Goal: Task Accomplishment & Management: Complete application form

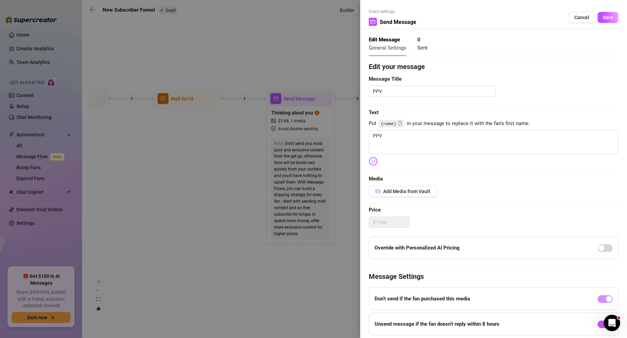
click at [351, 186] on div at bounding box center [313, 169] width 627 height 338
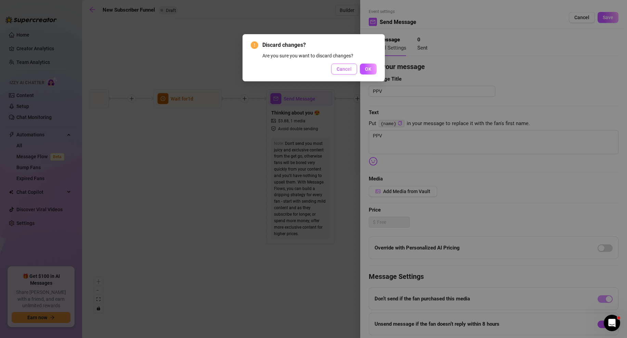
click at [348, 71] on span "Cancel" at bounding box center [344, 68] width 15 height 5
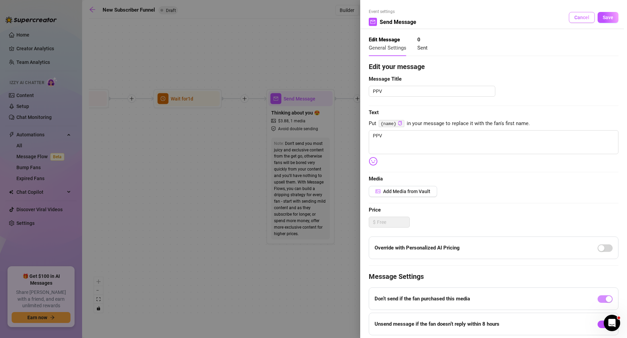
click at [588, 19] on span "Cancel" at bounding box center [581, 17] width 15 height 5
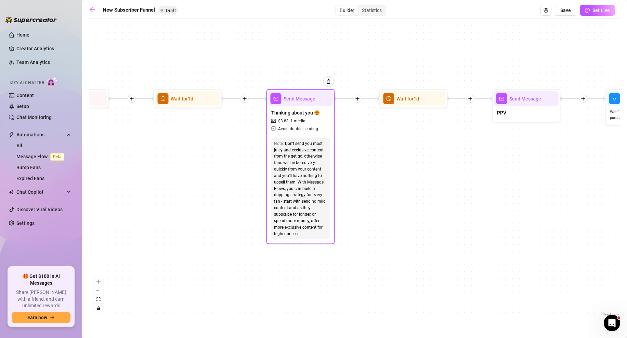
click at [302, 104] on div "Send Message" at bounding box center [300, 98] width 64 height 15
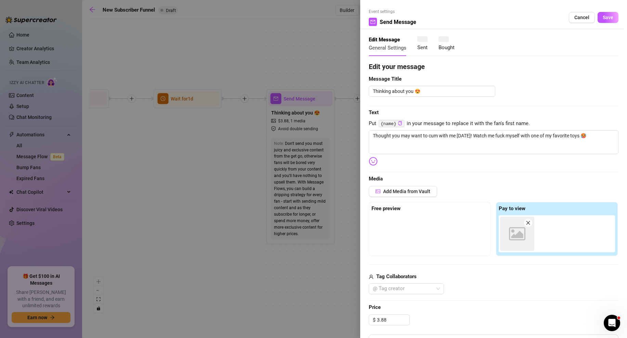
type textarea "Thought you may want to cum with me [DATE]! Watch me fuck myself with one of my…"
click at [397, 225] on div at bounding box center [429, 232] width 116 height 34
click at [408, 193] on span "Add Media from Vault" at bounding box center [406, 191] width 47 height 5
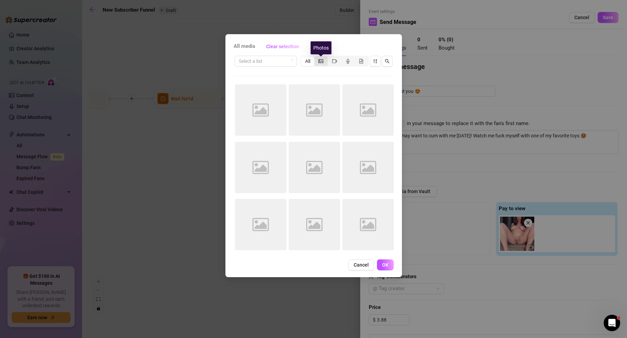
click at [322, 62] on icon "picture" at bounding box center [320, 61] width 5 height 4
click at [316, 57] on input "segmented control" at bounding box center [316, 57] width 0 height 0
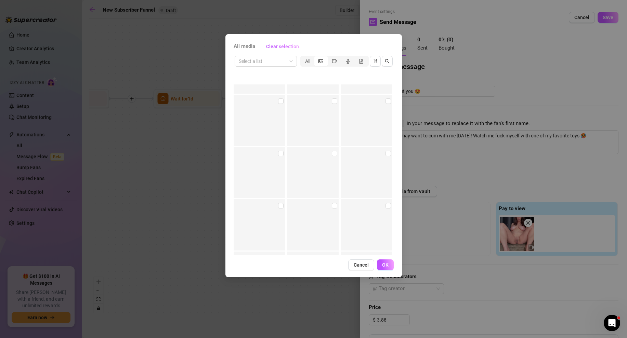
scroll to position [39341, 0]
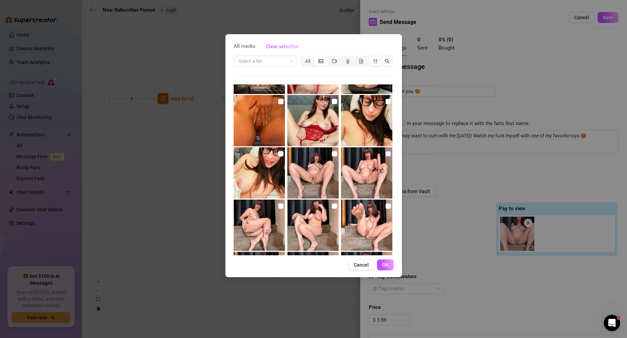
click at [387, 154] on input "checkbox" at bounding box center [387, 153] width 5 height 5
checkbox input "true"
click at [386, 206] on input "checkbox" at bounding box center [387, 206] width 5 height 5
checkbox input "true"
click at [333, 152] on input "checkbox" at bounding box center [334, 153] width 5 height 5
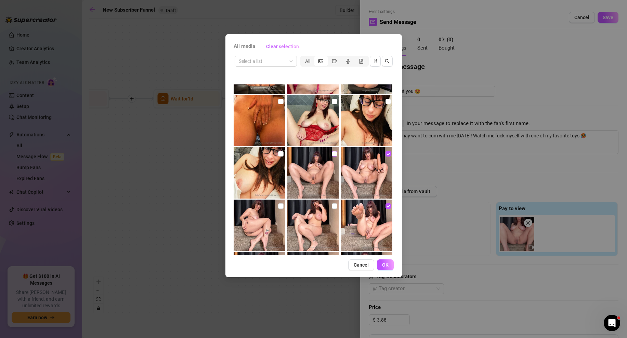
checkbox input "true"
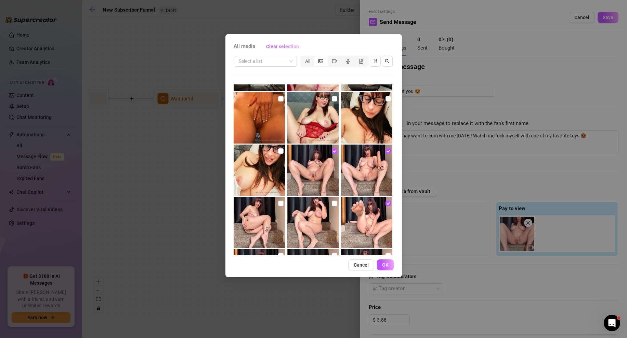
scroll to position [39340, 0]
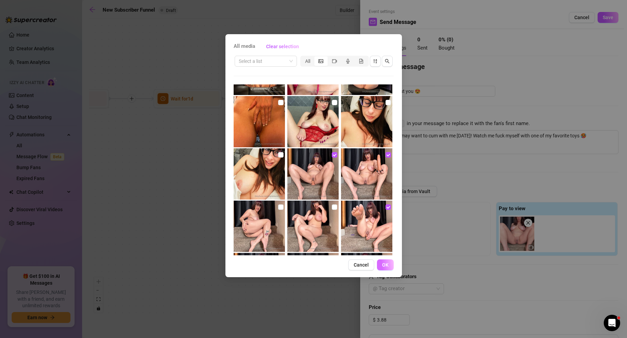
click at [388, 267] on span "OK" at bounding box center [385, 264] width 6 height 5
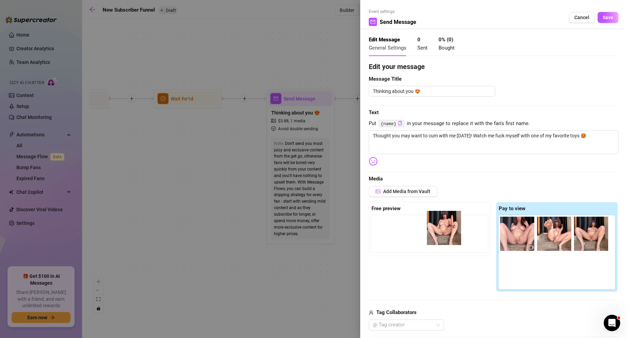
drag, startPoint x: 555, startPoint y: 232, endPoint x: 441, endPoint y: 227, distance: 114.3
click at [441, 227] on div "Free preview Pay to view" at bounding box center [494, 247] width 250 height 90
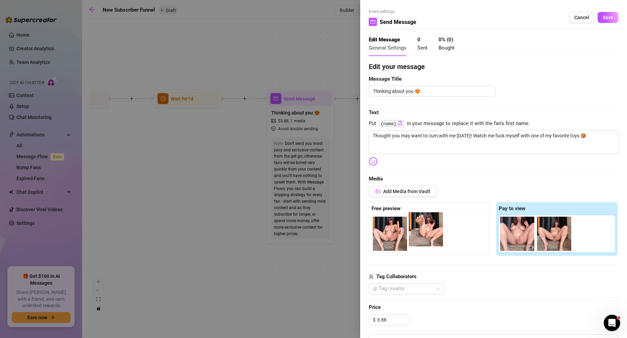
drag, startPoint x: 554, startPoint y: 236, endPoint x: 421, endPoint y: 232, distance: 132.4
click at [421, 232] on div "Free preview Pay to view" at bounding box center [494, 229] width 250 height 54
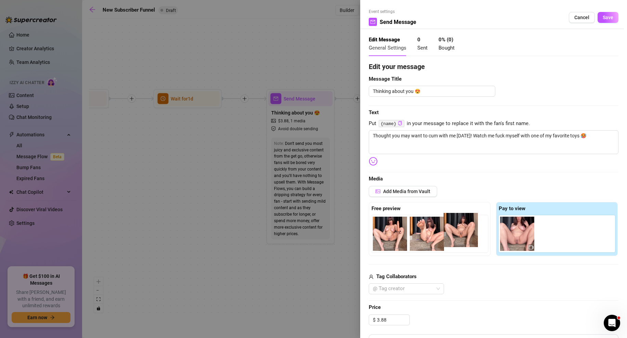
drag, startPoint x: 562, startPoint y: 236, endPoint x: 469, endPoint y: 233, distance: 92.7
click at [469, 233] on div "Free preview Pay to view" at bounding box center [494, 229] width 250 height 54
click at [505, 272] on div "Add Media from Vault Free preview Pay to view Tag Collaborators @ Tag creator" at bounding box center [494, 240] width 250 height 109
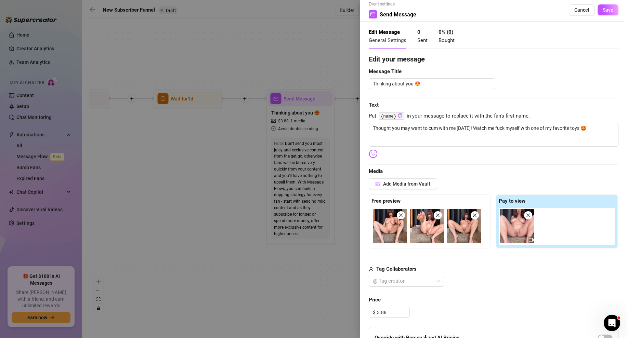
scroll to position [0, 0]
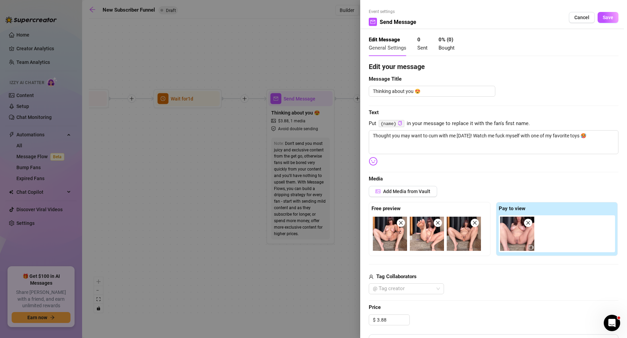
click at [435, 222] on span at bounding box center [438, 223] width 8 height 8
click at [436, 222] on icon "close" at bounding box center [437, 223] width 5 height 5
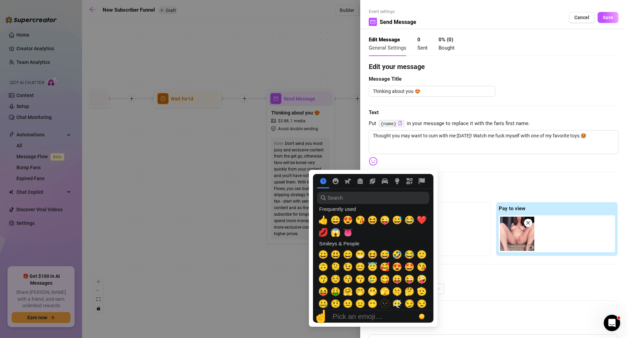
click at [375, 163] on img at bounding box center [373, 161] width 9 height 9
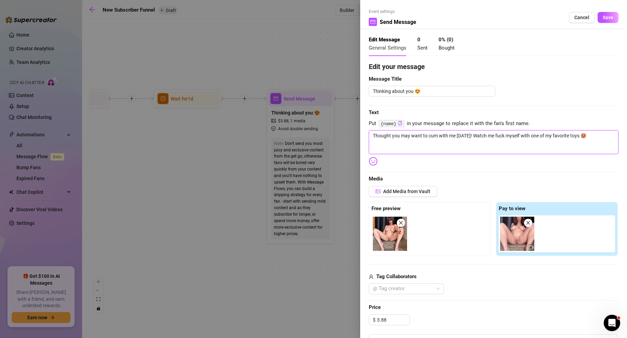
click at [415, 152] on textarea "Thought you may want to cum with me [DATE]! Watch me fuck myself with one of my…" at bounding box center [494, 142] width 250 height 24
click at [606, 18] on span "Save" at bounding box center [608, 17] width 11 height 5
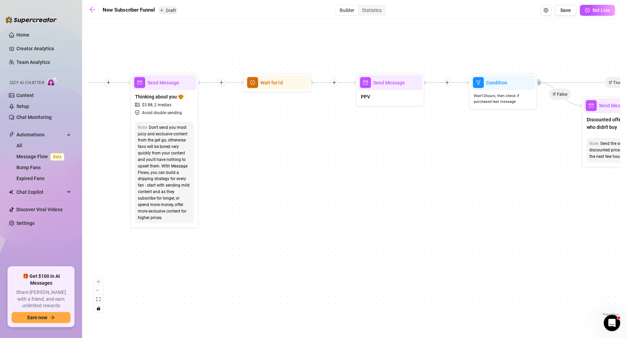
drag, startPoint x: 549, startPoint y: 165, endPoint x: 413, endPoint y: 148, distance: 137.2
click at [413, 148] on div "If True If False If True If False If True If False If True If False Merge Merge…" at bounding box center [354, 170] width 531 height 296
click at [388, 87] on div "Send Message" at bounding box center [390, 82] width 64 height 15
type textarea "PPV"
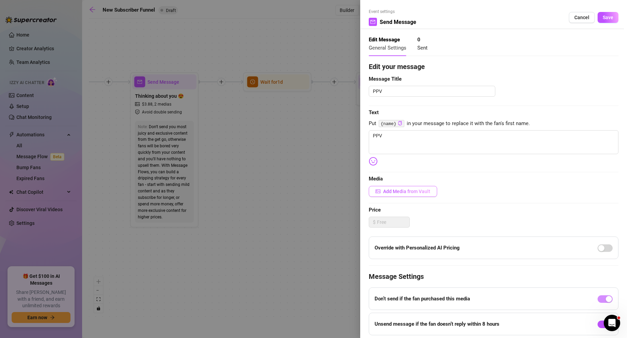
click at [401, 190] on span "Add Media from Vault" at bounding box center [406, 191] width 47 height 5
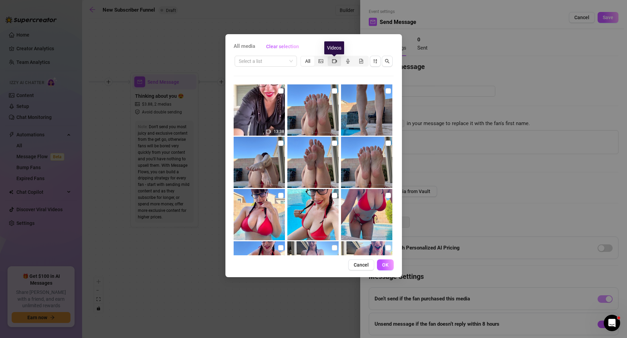
click at [333, 60] on icon "video-camera" at bounding box center [334, 61] width 5 height 5
click at [329, 57] on input "segmented control" at bounding box center [329, 57] width 0 height 0
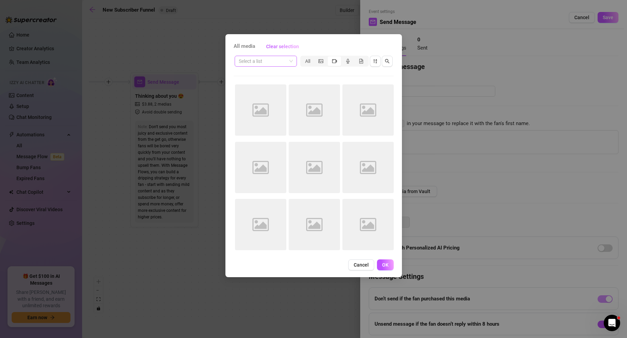
click at [259, 63] on input "search" at bounding box center [263, 61] width 48 height 10
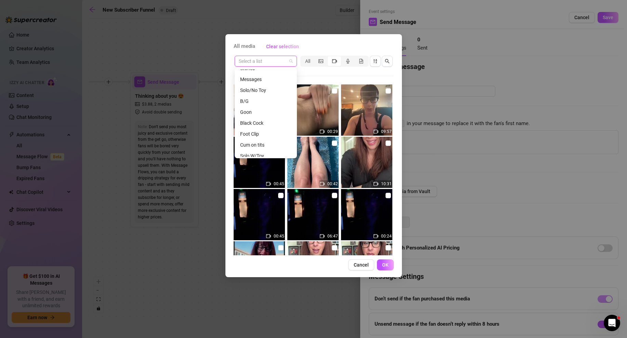
scroll to position [120, 0]
click at [246, 74] on div "B/G" at bounding box center [265, 75] width 51 height 8
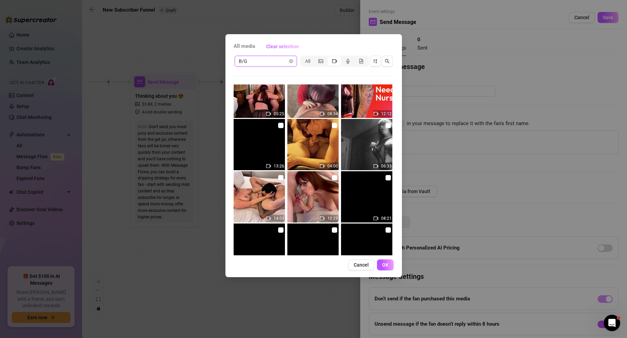
scroll to position [0, 0]
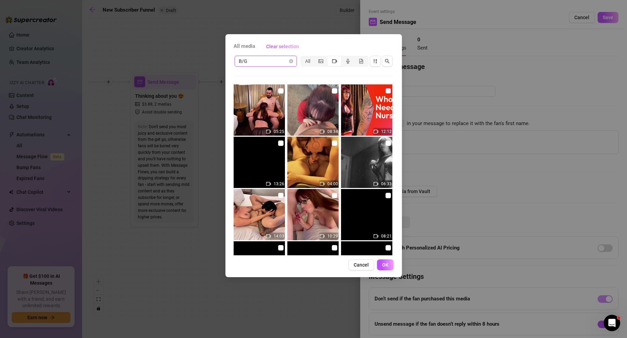
click at [389, 90] on input "checkbox" at bounding box center [387, 90] width 5 height 5
checkbox input "true"
click at [386, 264] on span "OK" at bounding box center [385, 264] width 6 height 5
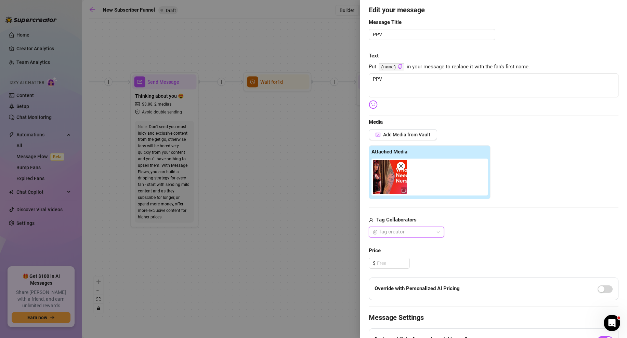
scroll to position [62, 0]
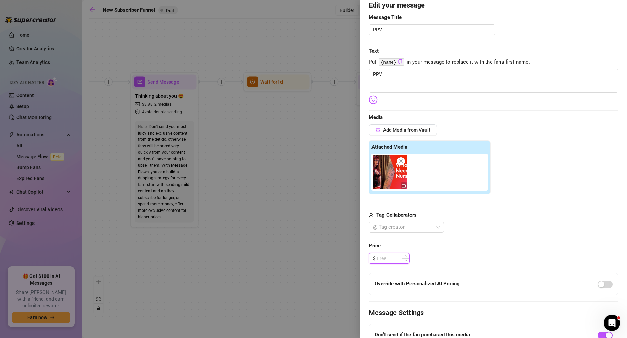
click at [382, 257] on input at bounding box center [393, 258] width 32 height 10
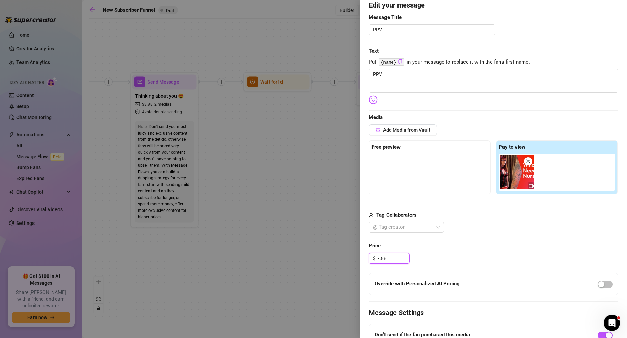
scroll to position [36, 0]
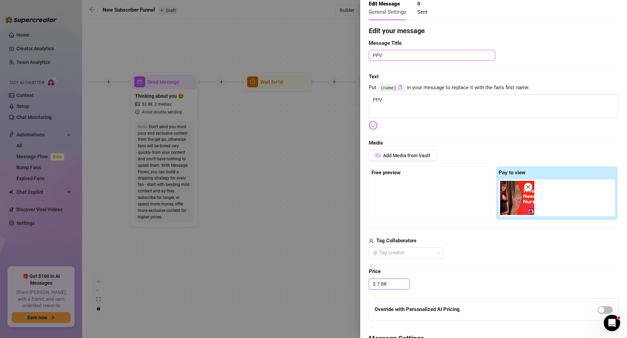
type input "7.88"
drag, startPoint x: 388, startPoint y: 54, endPoint x: 366, endPoint y: 54, distance: 21.9
click at [366, 54] on div "Event settings Send Message Cancel Save Edit Message General Settings 0 Sent Ed…" at bounding box center [493, 169] width 267 height 338
type textarea "I"
type textarea "I'"
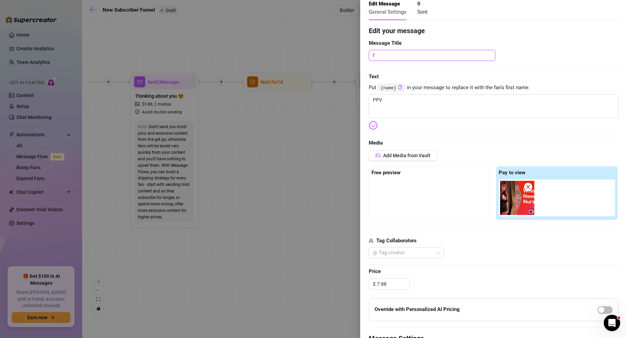
type textarea "I'm"
type textarea "I'm h"
type textarea "I'm he"
type textarea "I'm her"
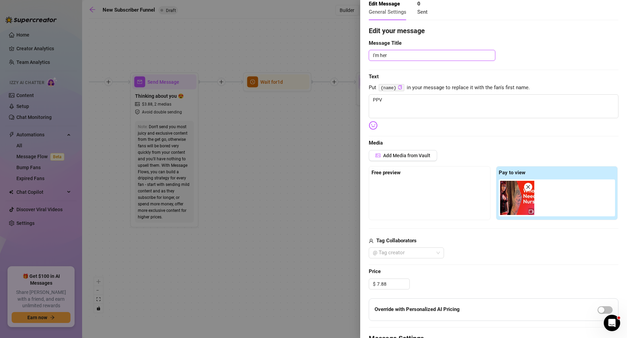
type textarea "I'm here"
type textarea "I'm her"
type textarea "I'm he"
type textarea "I'm h"
type textarea "I'm"
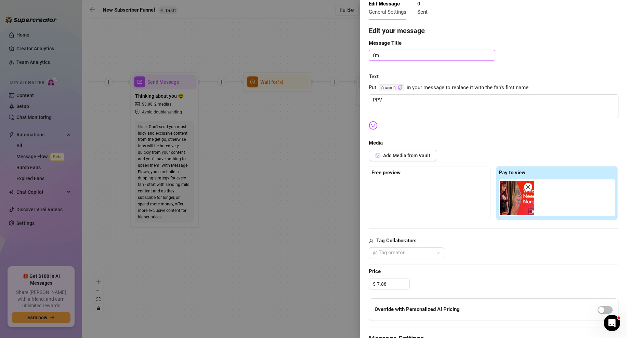
type textarea "I'm"
type textarea "I'"
type textarea "I"
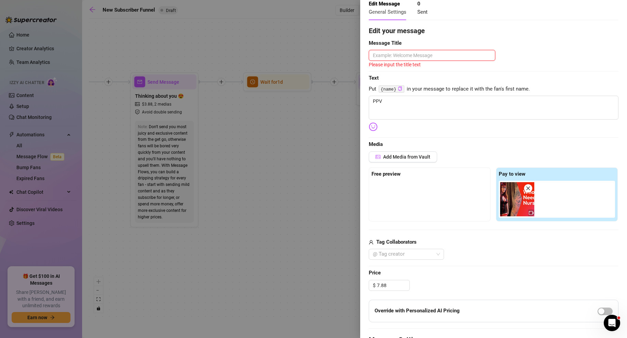
type textarea "W"
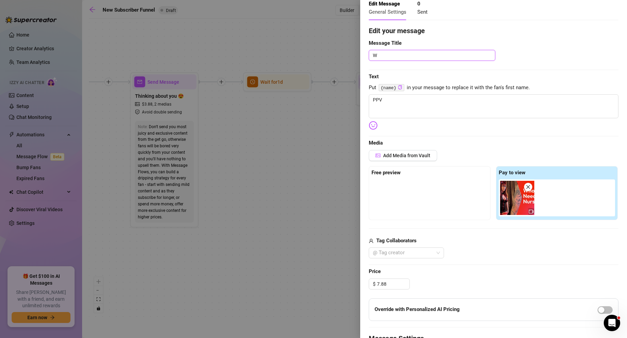
type textarea "Wh"
type textarea "Who"
type textarea "Who n"
type textarea "Who ne"
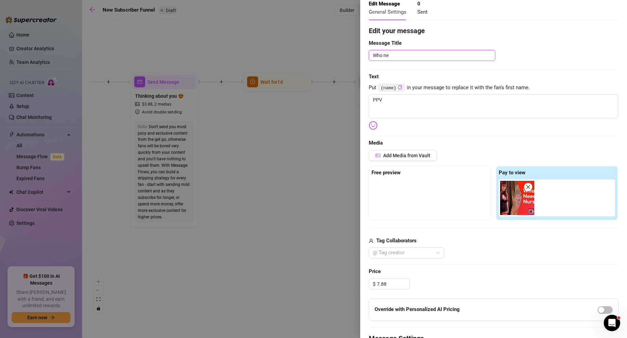
type textarea "Who nee"
type textarea "Who need"
type textarea "Who needs"
type textarea "Who needs a"
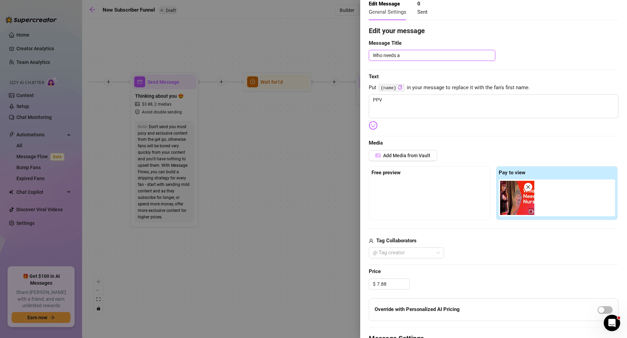
type textarea "Who needs a"
type textarea "Who needs a n"
type textarea "Who needs a nu"
type textarea "Who needs a nur"
type textarea "Who needs a nurs"
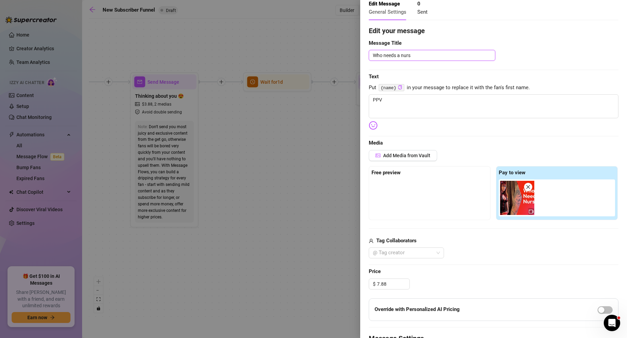
type textarea "Who needs a nurse"
type textarea "Who needs a nurse?"
click at [392, 104] on textarea "PPV" at bounding box center [494, 106] width 250 height 24
drag, startPoint x: 392, startPoint y: 104, endPoint x: 362, endPoint y: 104, distance: 30.4
click at [362, 104] on div "Event settings Send Message Cancel Save Edit Message General Settings 0 Sent Ed…" at bounding box center [493, 169] width 267 height 338
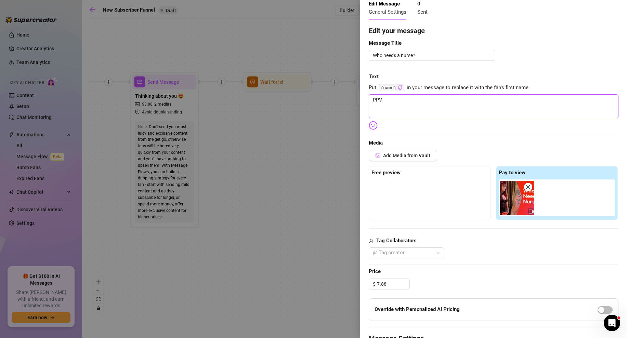
drag, startPoint x: 384, startPoint y: 101, endPoint x: 371, endPoint y: 100, distance: 13.4
click at [371, 100] on textarea "PPV" at bounding box center [494, 106] width 250 height 24
click at [526, 186] on icon "close" at bounding box center [528, 187] width 5 height 5
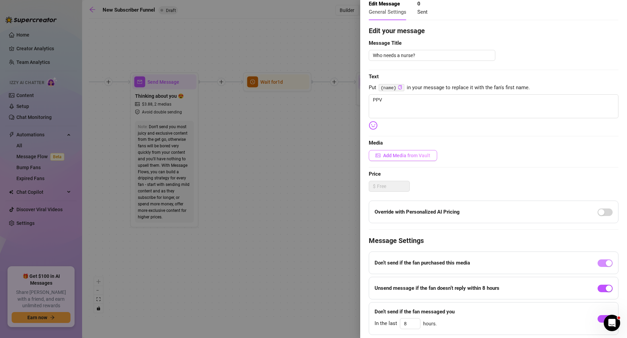
click at [402, 154] on span "Add Media from Vault" at bounding box center [406, 155] width 47 height 5
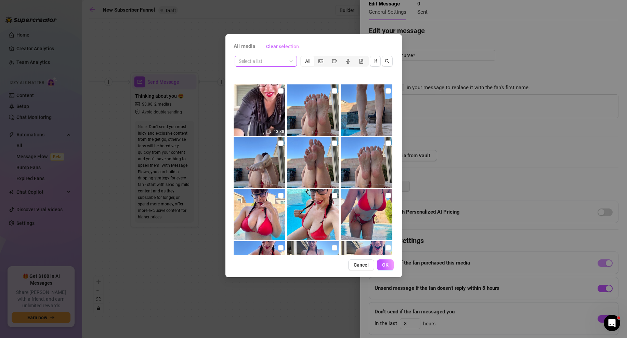
click at [292, 61] on span at bounding box center [266, 61] width 54 height 10
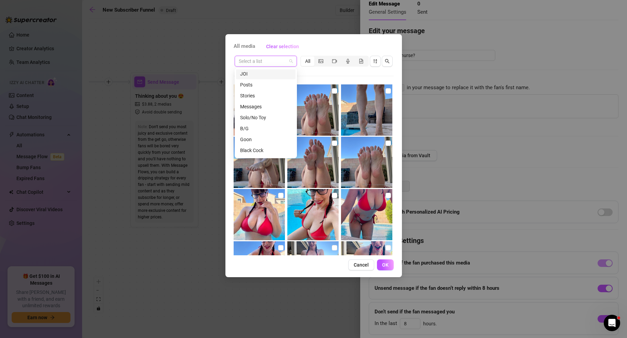
scroll to position [68, 0]
click at [243, 125] on div "B/G" at bounding box center [265, 127] width 51 height 8
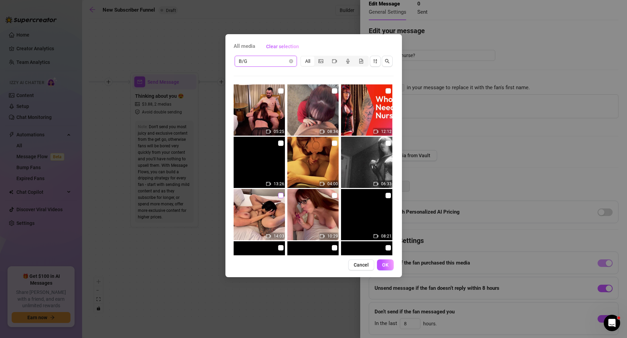
click at [279, 196] on input "checkbox" at bounding box center [280, 195] width 5 height 5
checkbox input "true"
click at [387, 264] on span "OK" at bounding box center [385, 264] width 6 height 5
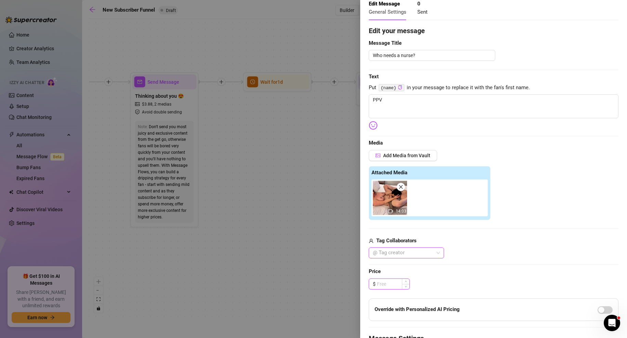
click at [394, 285] on input at bounding box center [393, 284] width 32 height 10
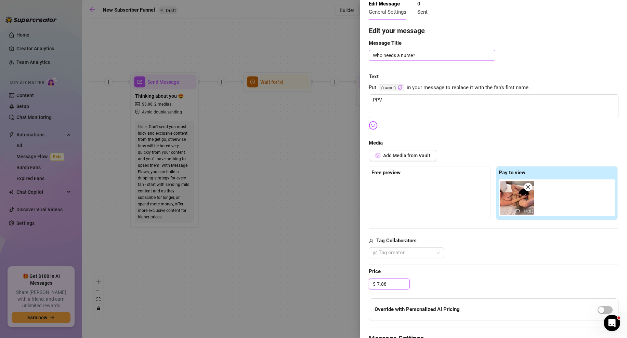
type input "7.88"
drag, startPoint x: 423, startPoint y: 54, endPoint x: 362, endPoint y: 55, distance: 61.9
click at [362, 55] on div "Event settings Send Message Cancel Save Edit Message General Settings 0 Sent Ed…" at bounding box center [493, 169] width 267 height 338
type textarea "F"
type textarea "Fu"
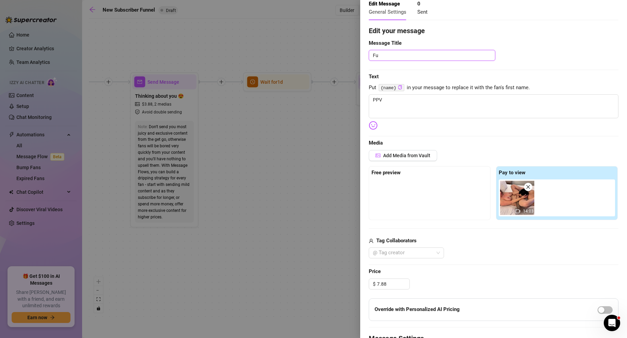
type textarea "Fuc"
type textarea "Fuck"
type textarea "Fucki"
type textarea "Fuckin"
type textarea "Fucking"
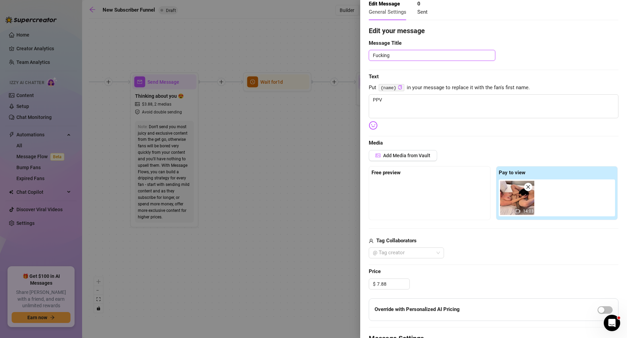
type textarea "Fucking"
type textarea "Fucking a"
type textarea "Fucking a n"
type textarea "Fucking a ne"
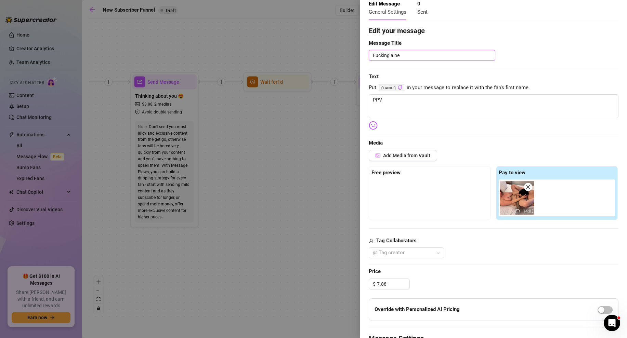
type textarea "Fucking a new"
type textarea "Fucking a new g"
type textarea "Fucking a new gu"
type textarea "Fucking a new guy"
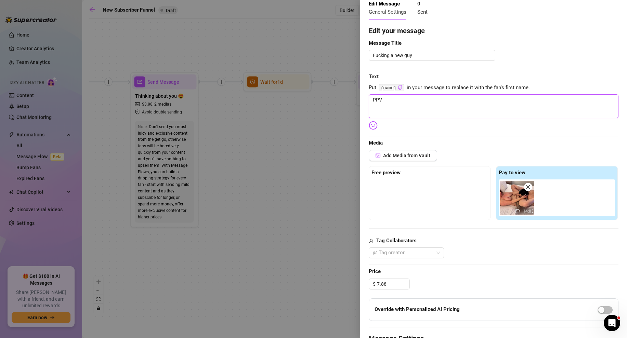
click at [404, 105] on textarea "PPV" at bounding box center [494, 106] width 250 height 24
type textarea "M"
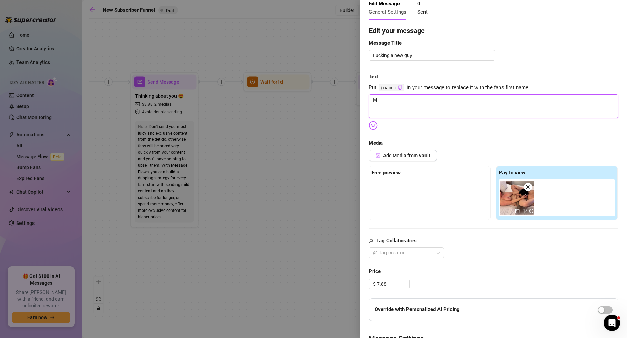
type textarea "Me"
type textarea "Met"
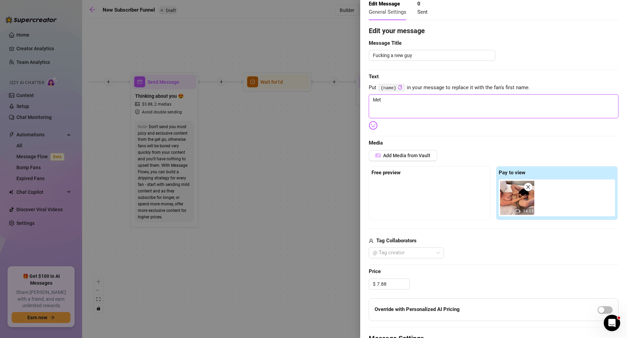
type textarea "Met"
type textarea "Met a"
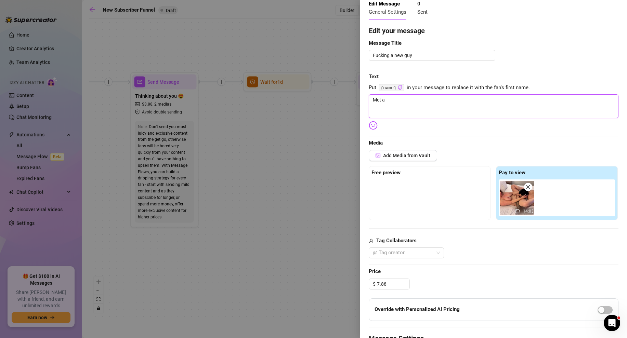
type textarea "Met a n"
type textarea "Met a ne"
type textarea "Met a new"
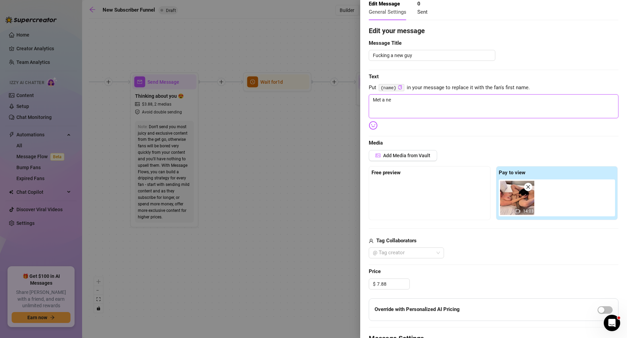
type textarea "Met a new"
type textarea "Met a new g"
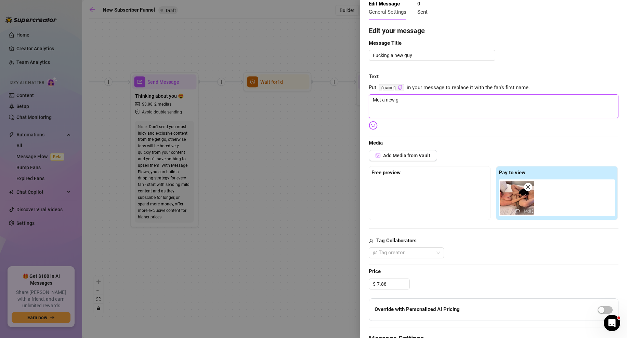
type textarea "Met a new gu"
type textarea "Met a new guy"
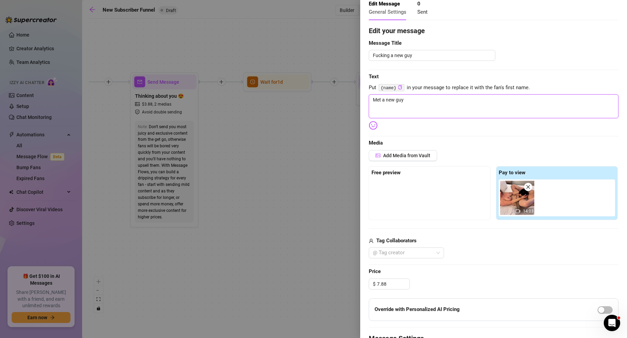
type textarea "Met a new guy"
type textarea "Met a new guy s"
type textarea "Met a new guy so"
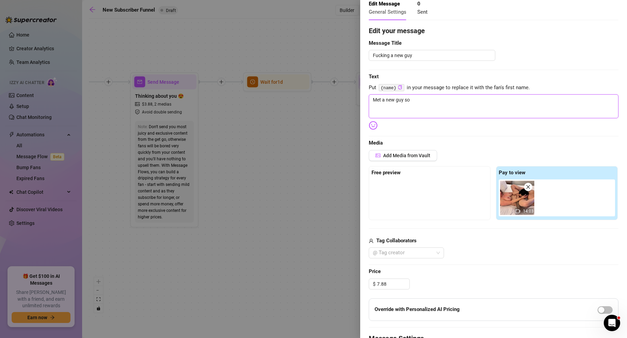
type textarea "Met a new guy so"
type textarea "Met a new guy so I"
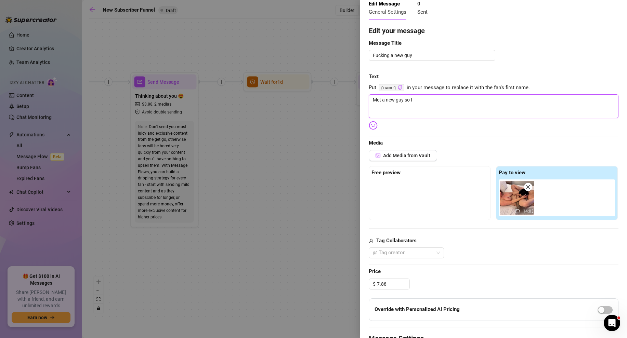
type textarea "Met a new guy so I"
type textarea "Met a new guy so I t"
type textarea "Met a new guy so I to"
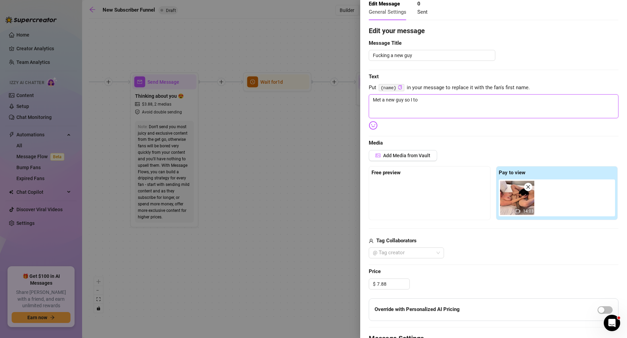
type textarea "Met a new guy so I too"
type textarea "Met a new guy so I took"
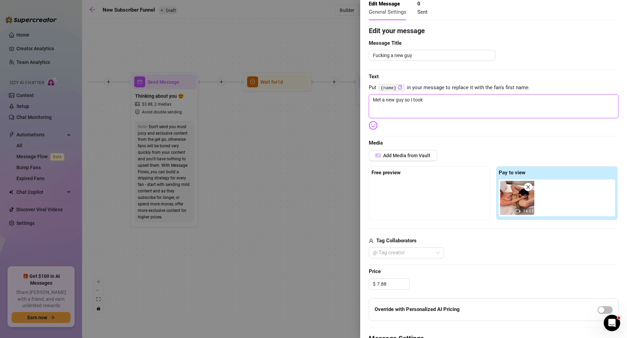
type textarea "Met a new guy so I took"
type textarea "Met a new guy so I took h"
type textarea "Met a new guy so I took hi"
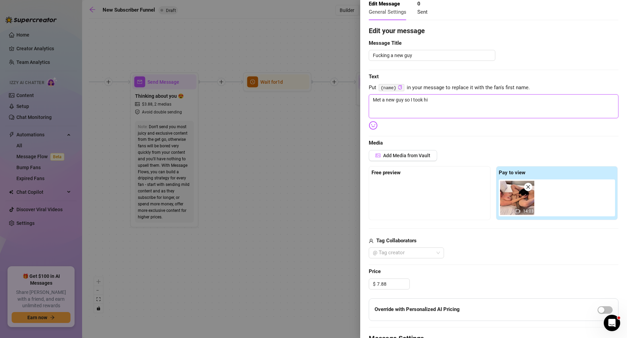
type textarea "Met a new guy so I took him"
type textarea "Met a new guy so I took him t"
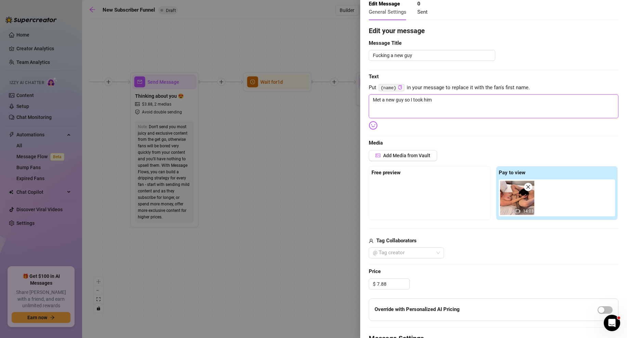
type textarea "Met a new guy so I took him t"
type textarea "Met a new guy so I took him to"
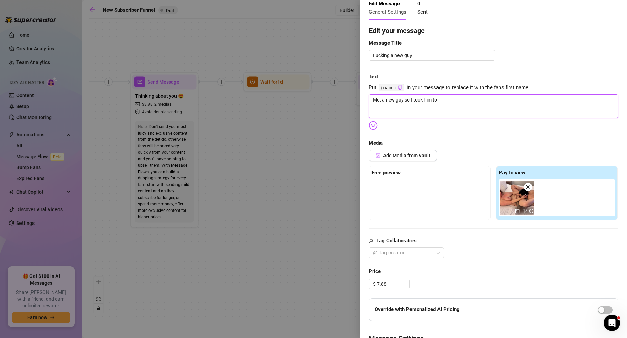
type textarea "Met a new guy so I took him to a"
type textarea "Met a new guy so I took him to a h"
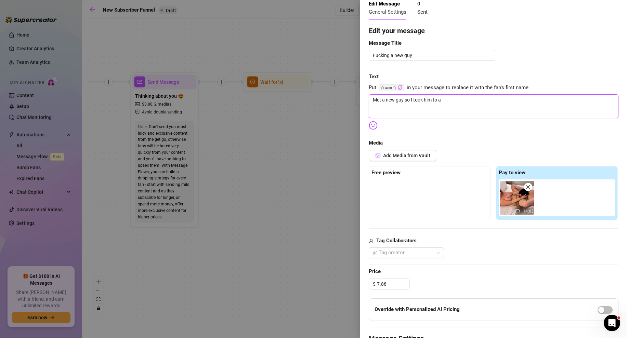
type textarea "Met a new guy so I took him to a h"
type textarea "Met a new guy so I took him to a ho"
type textarea "Met a new guy so I took him to a hot"
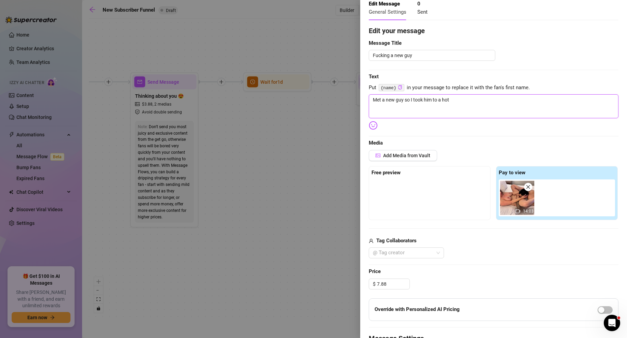
type textarea "Met a new guy so I took him to a hote"
type textarea "Met a new guy so I took him to a hotel"
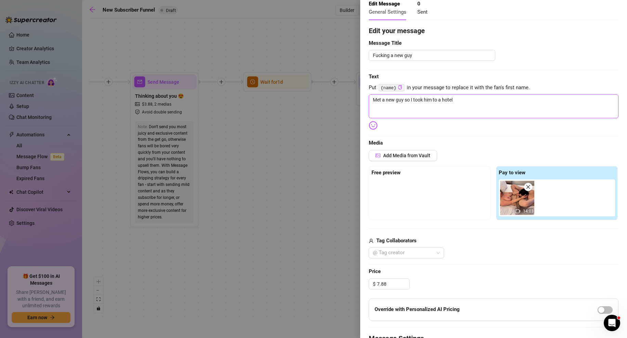
type textarea "Met a new guy so I took him to a hotel"
type textarea "Met a new guy so I took him to a hotel a"
type textarea "Met a new guy so I took him to a hotel an"
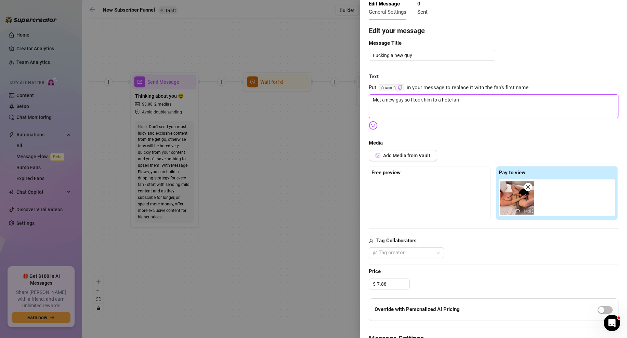
type textarea "Met a new guy so I took him to a hotel and"
click at [429, 186] on div at bounding box center [429, 197] width 116 height 34
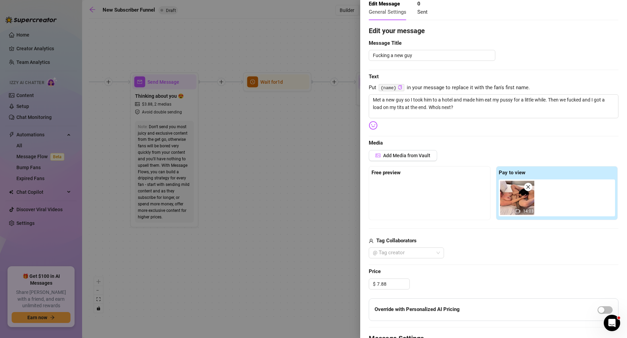
click at [431, 205] on div at bounding box center [429, 197] width 116 height 34
click at [403, 154] on span "Add Media from Vault" at bounding box center [406, 155] width 47 height 5
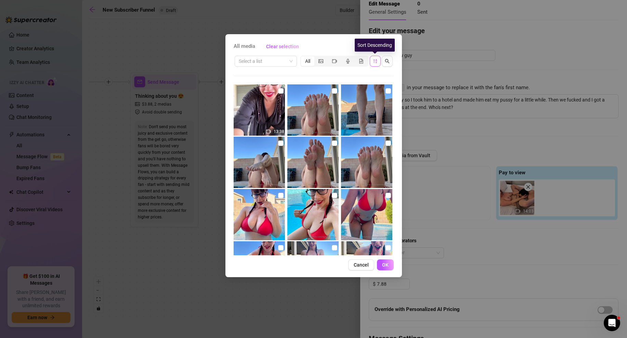
click at [374, 60] on icon "sort-descending" at bounding box center [375, 61] width 5 height 5
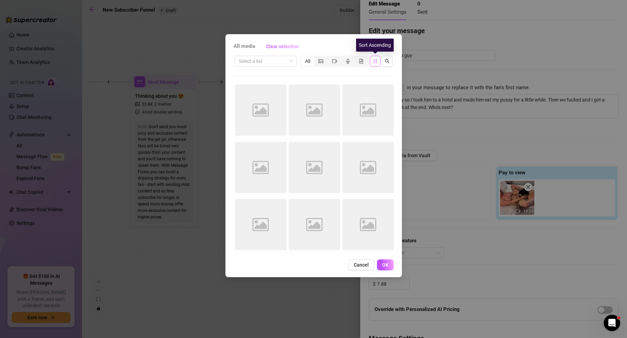
click at [374, 60] on icon "sort-ascending" at bounding box center [375, 61] width 5 height 5
click at [386, 61] on icon "search" at bounding box center [387, 61] width 5 height 5
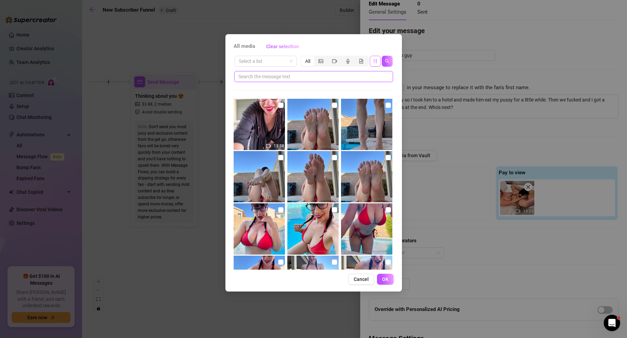
click at [347, 74] on input "text" at bounding box center [310, 77] width 145 height 8
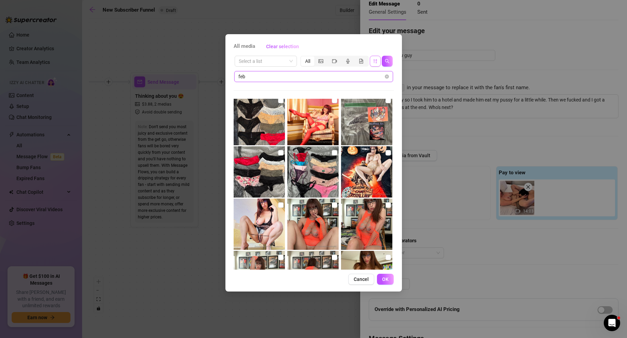
scroll to position [0, 0]
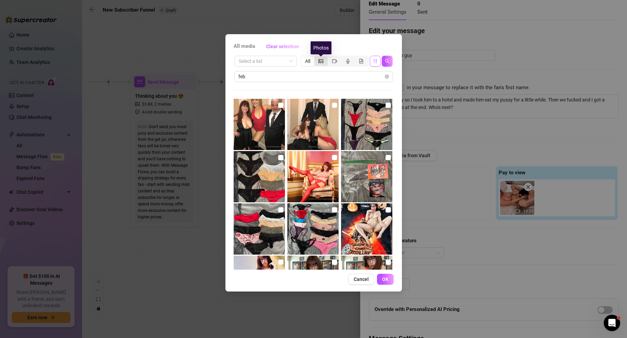
click at [321, 61] on icon "picture" at bounding box center [320, 61] width 5 height 5
click at [316, 57] on input "segmented control" at bounding box center [316, 57] width 0 height 0
click at [386, 76] on icon "close-circle" at bounding box center [387, 77] width 4 height 4
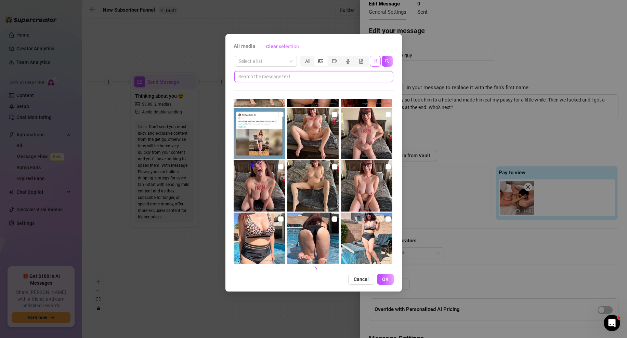
scroll to position [677, 0]
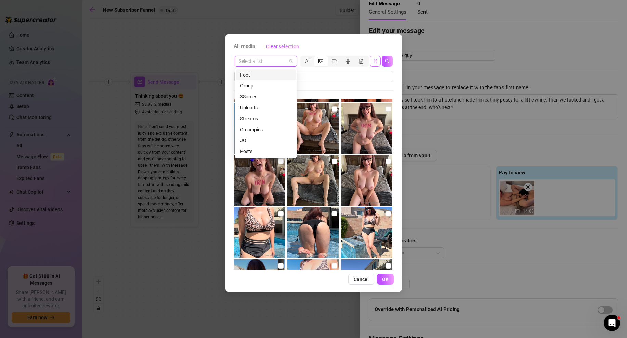
click at [284, 61] on input "search" at bounding box center [263, 61] width 48 height 10
click at [315, 76] on input "text" at bounding box center [310, 77] width 145 height 8
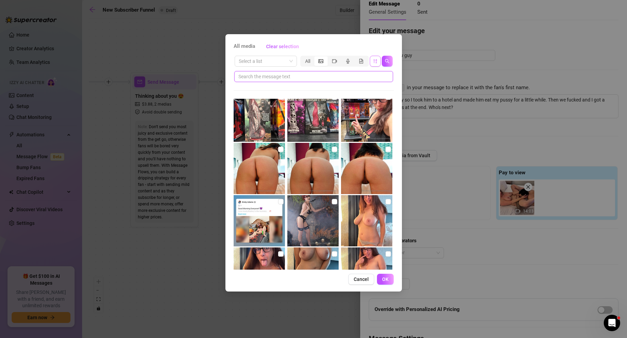
scroll to position [2351, 0]
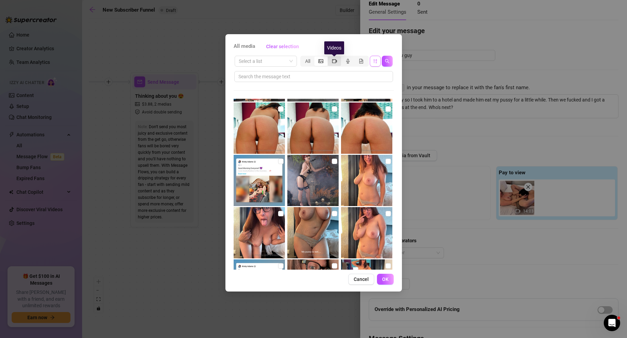
click at [333, 61] on icon "video-camera" at bounding box center [334, 61] width 5 height 5
click at [329, 57] on input "segmented control" at bounding box center [329, 57] width 0 height 0
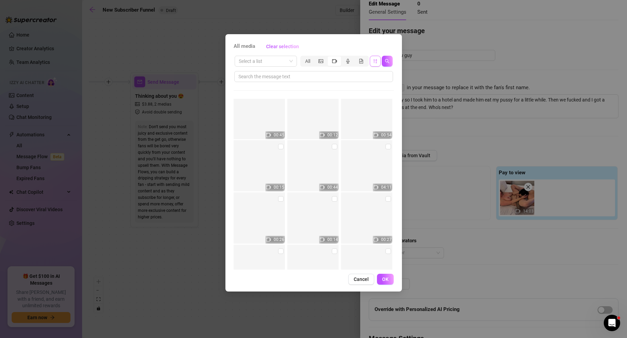
scroll to position [13825, 0]
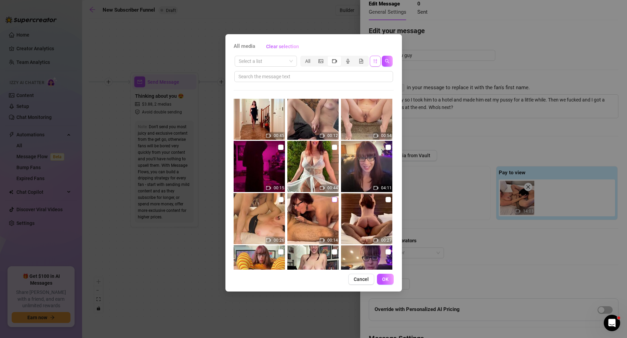
click at [333, 200] on input "checkbox" at bounding box center [334, 199] width 5 height 5
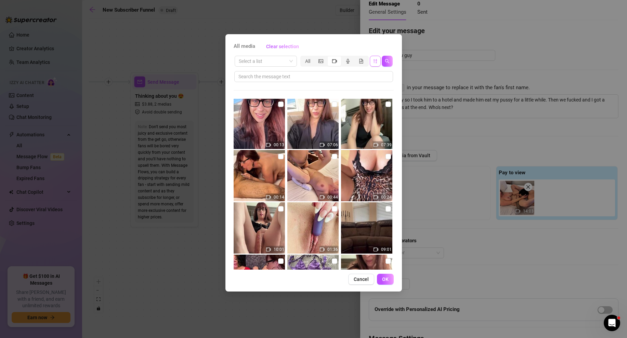
scroll to position [10779, 0]
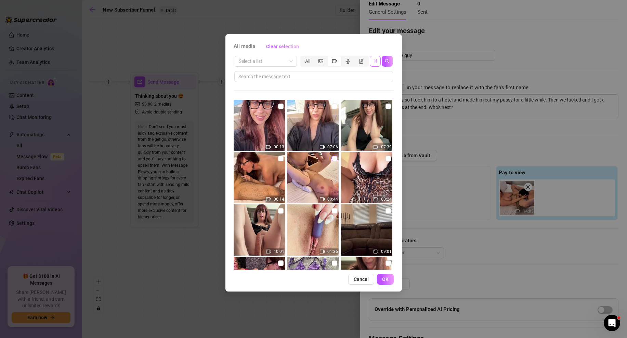
click at [335, 159] on input "checkbox" at bounding box center [334, 158] width 5 height 5
click at [388, 279] on button "OK" at bounding box center [385, 279] width 17 height 11
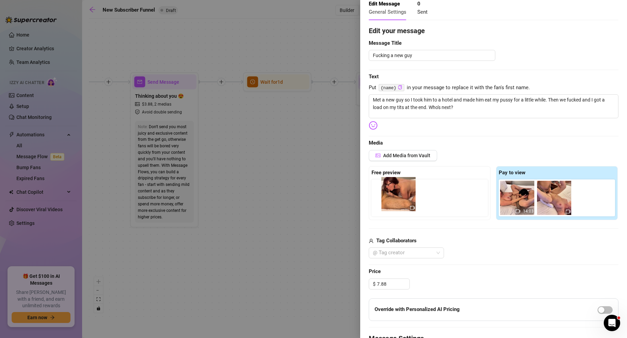
drag, startPoint x: 558, startPoint y: 202, endPoint x: 399, endPoint y: 199, distance: 158.1
click at [399, 199] on div "Free preview Pay to view 14:03" at bounding box center [494, 193] width 250 height 54
click at [391, 203] on img at bounding box center [390, 198] width 34 height 34
click at [404, 210] on icon "video-camera" at bounding box center [404, 212] width 5 height 4
click at [565, 185] on icon "close" at bounding box center [565, 187] width 5 height 5
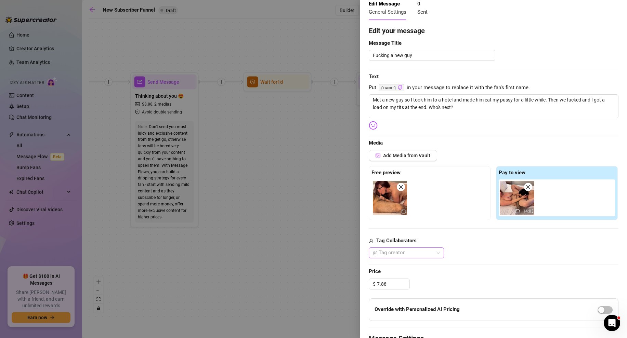
click at [415, 256] on div at bounding box center [402, 253] width 65 height 10
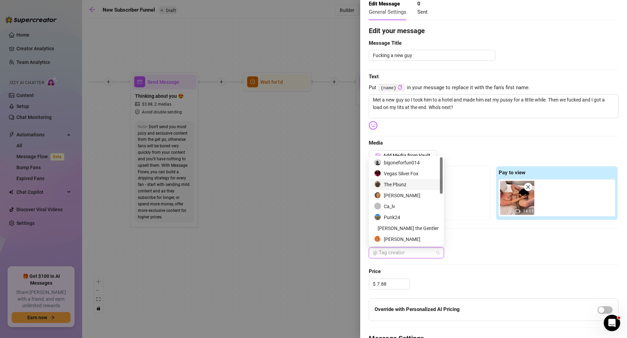
click at [396, 183] on div "The Pbunz" at bounding box center [406, 185] width 64 height 8
click at [483, 237] on div "Tag Collaborators" at bounding box center [494, 241] width 250 height 8
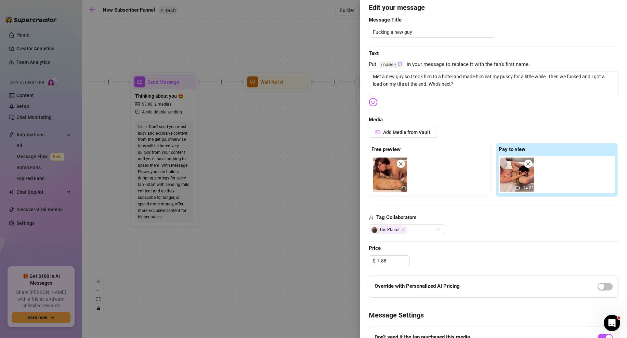
scroll to position [0, 0]
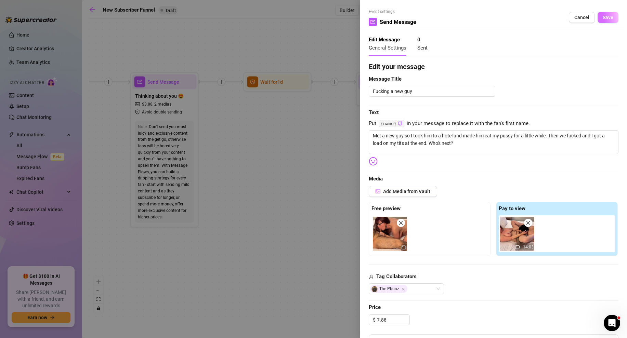
click at [607, 16] on span "Save" at bounding box center [608, 17] width 11 height 5
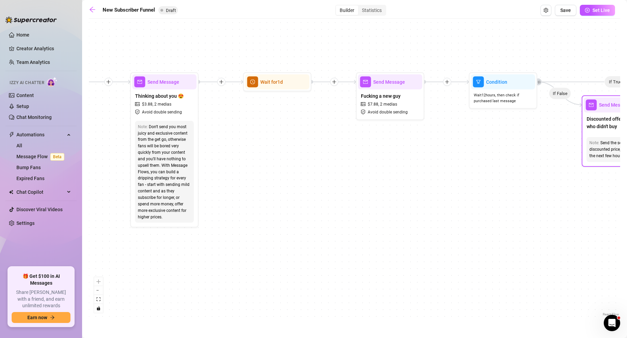
click at [605, 137] on div "Note: Send the set for discounted price, "only for the next few hours"" at bounding box center [616, 149] width 59 height 25
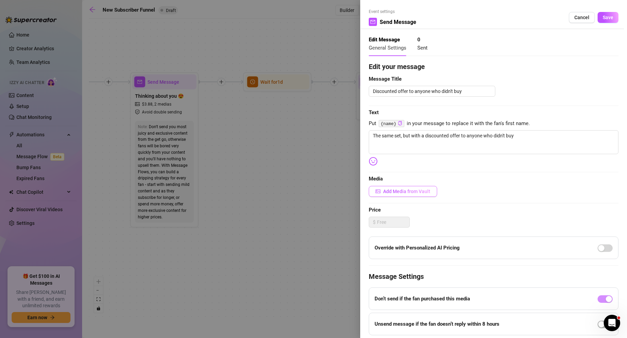
click at [422, 192] on span "Add Media from Vault" at bounding box center [406, 191] width 47 height 5
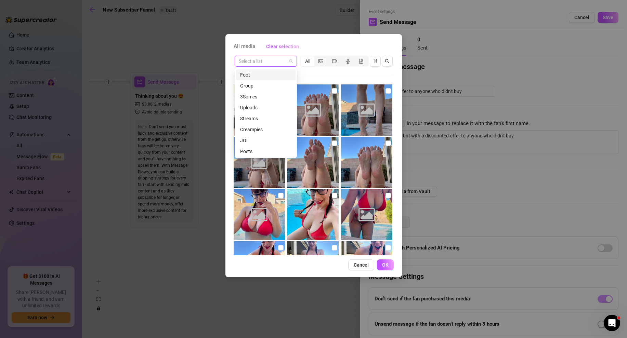
click at [283, 63] on input "search" at bounding box center [263, 61] width 48 height 10
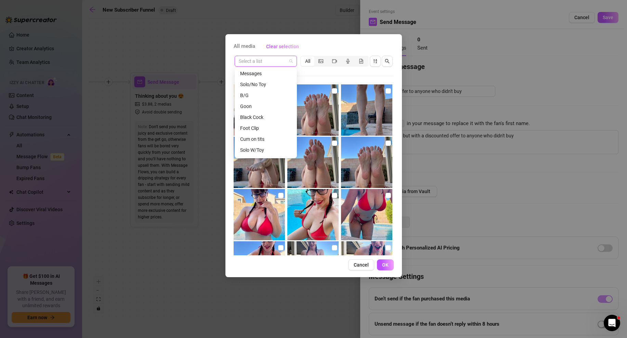
scroll to position [101, 0]
click at [244, 96] on div "B/G" at bounding box center [265, 95] width 51 height 8
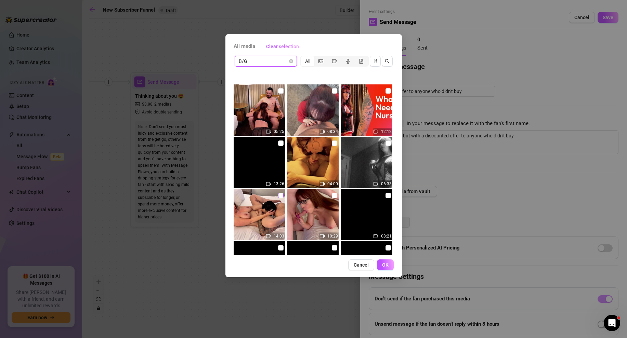
click at [279, 194] on input "checkbox" at bounding box center [280, 195] width 5 height 5
click at [387, 264] on span "OK" at bounding box center [385, 264] width 6 height 5
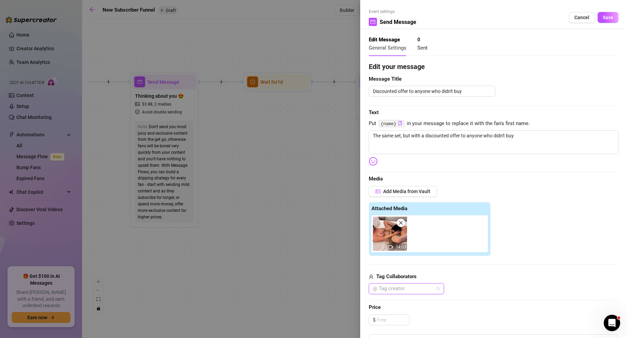
click at [410, 287] on div at bounding box center [402, 289] width 65 height 10
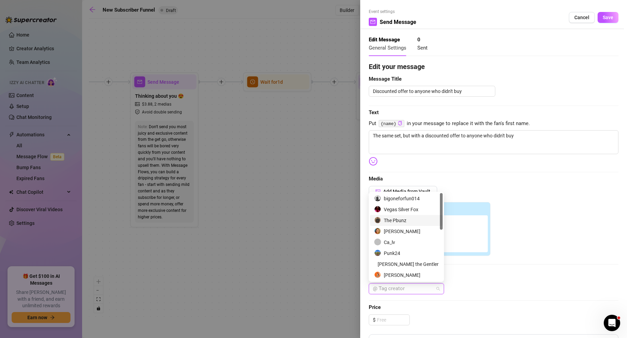
click at [394, 220] on div "The Pbunz" at bounding box center [406, 221] width 64 height 8
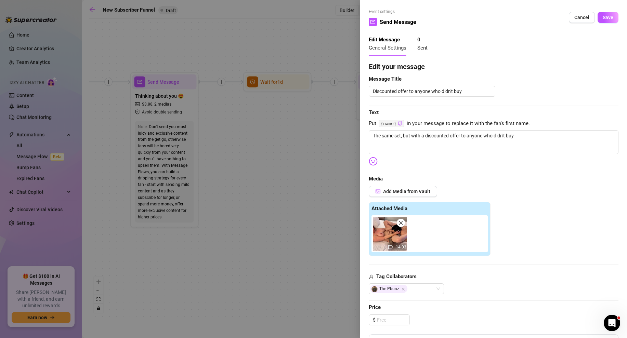
click at [469, 273] on div "Tag Collaborators" at bounding box center [494, 277] width 250 height 8
click at [386, 319] on input at bounding box center [393, 320] width 32 height 10
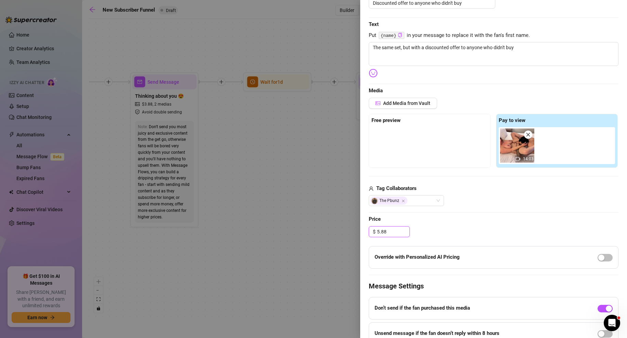
scroll to position [78, 0]
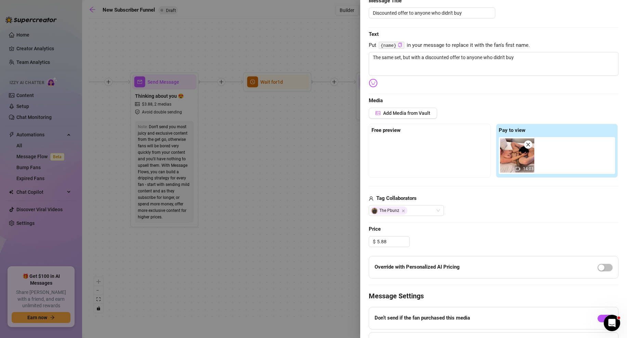
click at [483, 225] on div "Edit your message Message Title Discounted offer to anyone who didn't buy Text …" at bounding box center [494, 181] width 250 height 397
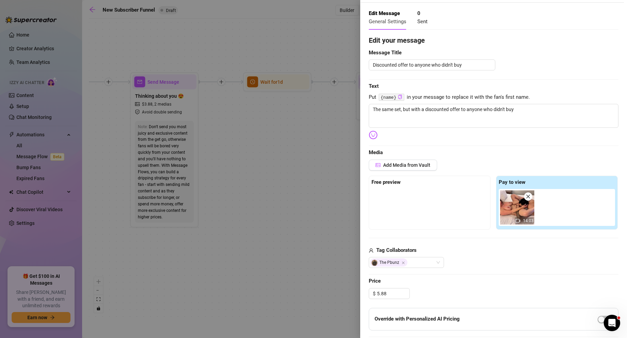
scroll to position [17, 0]
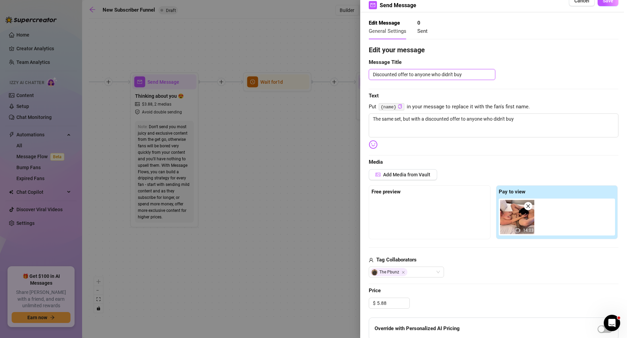
click at [470, 73] on textarea "Discounted offer to anyone who didn't buy" at bounding box center [432, 74] width 127 height 11
click at [526, 119] on textarea "The same set, but with a discounted offer to anyone who didn't buy" at bounding box center [494, 126] width 250 height 24
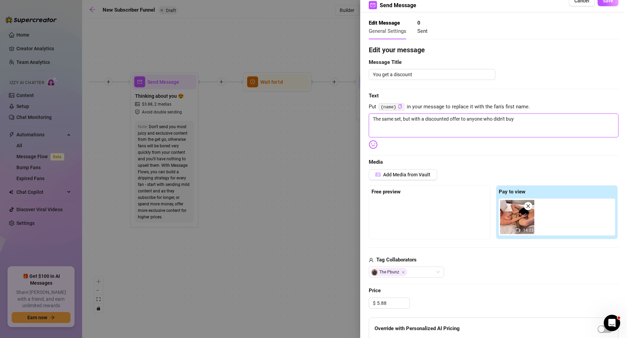
click at [526, 119] on textarea "The same set, but with a discounted offer to anyone who didn't buy" at bounding box center [494, 126] width 250 height 24
click at [488, 119] on textarea "I'm marking this down so you can check it out 🥵" at bounding box center [494, 126] width 250 height 24
click at [399, 173] on span "Add Media from Vault" at bounding box center [406, 174] width 47 height 5
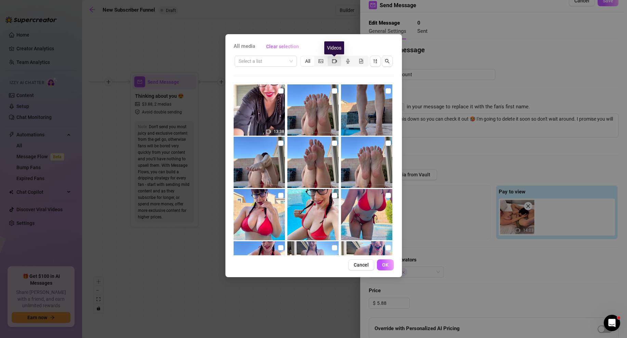
click at [335, 60] on icon "video-camera" at bounding box center [334, 61] width 5 height 5
click at [329, 57] on input "segmented control" at bounding box center [329, 57] width 0 height 0
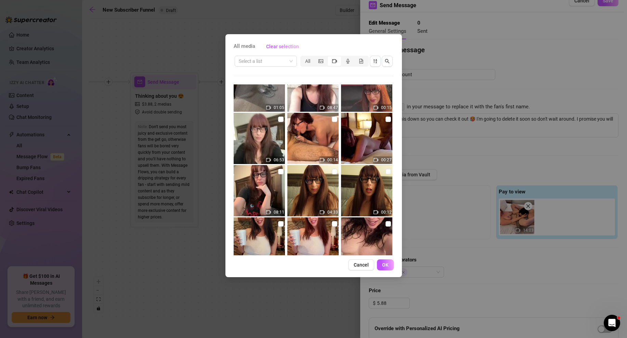
scroll to position [7246, 0]
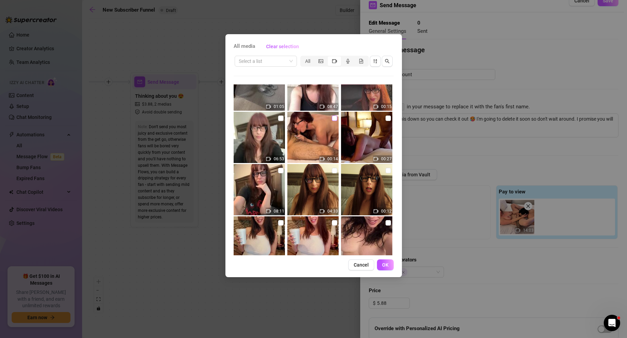
click at [333, 118] on input "checkbox" at bounding box center [334, 118] width 5 height 5
click at [383, 264] on span "OK" at bounding box center [385, 264] width 6 height 5
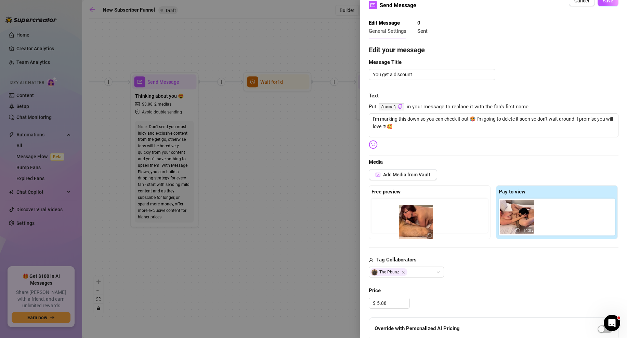
drag, startPoint x: 555, startPoint y: 218, endPoint x: 414, endPoint y: 222, distance: 141.7
click at [414, 222] on div "Free preview Pay to view 14:03" at bounding box center [494, 212] width 250 height 54
drag, startPoint x: 562, startPoint y: 219, endPoint x: 404, endPoint y: 222, distance: 158.7
click at [404, 222] on div "Free preview Pay to view 14:03" at bounding box center [494, 212] width 250 height 54
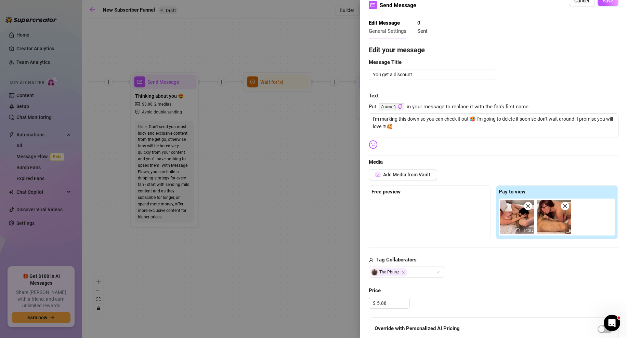
click at [444, 212] on div at bounding box center [429, 216] width 116 height 34
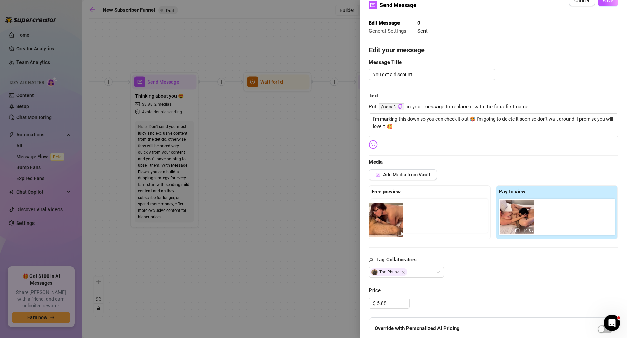
drag, startPoint x: 555, startPoint y: 217, endPoint x: 381, endPoint y: 219, distance: 173.8
click at [381, 220] on div "Free preview Pay to view 14:03" at bounding box center [494, 212] width 250 height 54
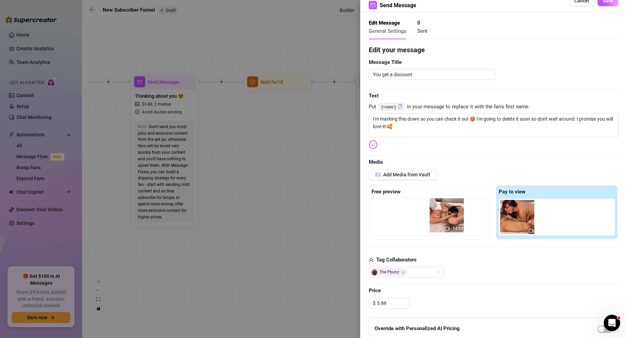
drag, startPoint x: 522, startPoint y: 224, endPoint x: 447, endPoint y: 222, distance: 75.3
click at [447, 222] on div "Free preview Pay to view 14:03" at bounding box center [494, 212] width 250 height 54
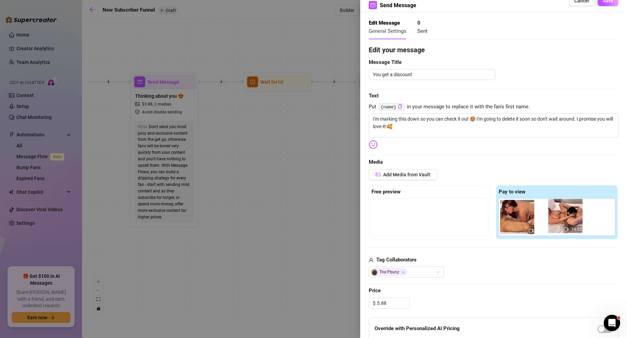
drag, startPoint x: 396, startPoint y: 217, endPoint x: 573, endPoint y: 216, distance: 176.5
click at [573, 216] on div "Free preview 14:03 Pay to view" at bounding box center [494, 212] width 250 height 54
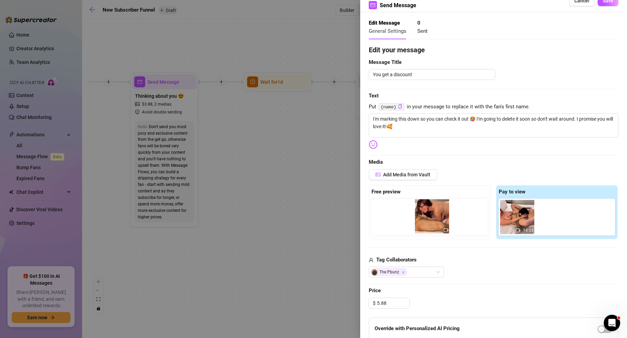
drag, startPoint x: 530, startPoint y: 218, endPoint x: 443, endPoint y: 218, distance: 87.2
click at [443, 218] on div "Free preview Pay to view 14:03" at bounding box center [494, 212] width 250 height 54
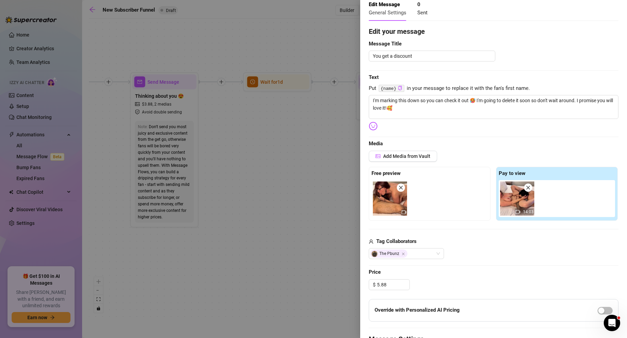
scroll to position [0, 0]
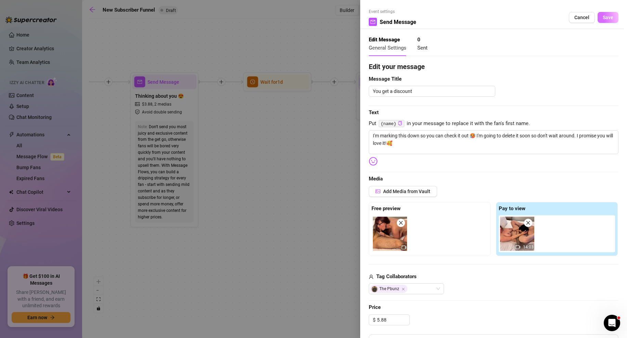
click at [606, 15] on span "Save" at bounding box center [608, 17] width 11 height 5
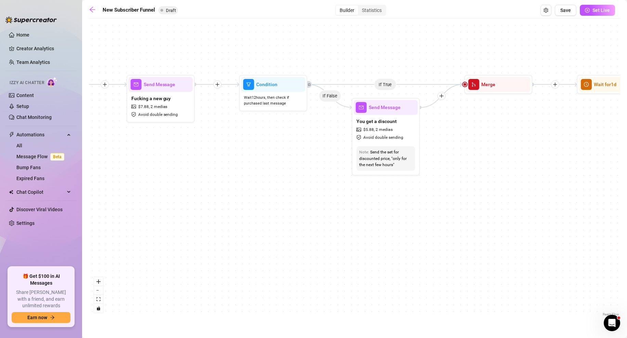
drag, startPoint x: 517, startPoint y: 149, endPoint x: 285, endPoint y: 151, distance: 231.9
click at [285, 151] on div "If True If False If True If False If True If False If True If False Merge Merge…" at bounding box center [354, 170] width 531 height 296
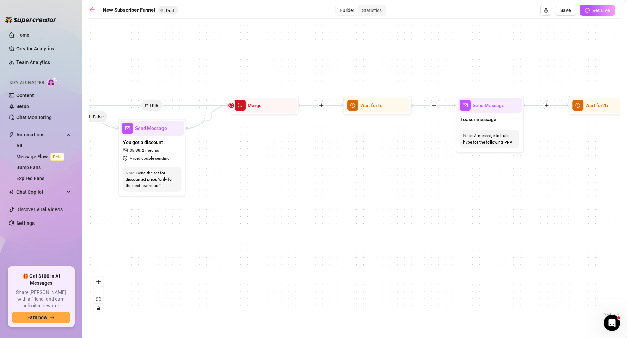
drag, startPoint x: 536, startPoint y: 154, endPoint x: 304, endPoint y: 175, distance: 232.6
click at [304, 175] on div "If True If False If True If False If True If False If True If False Merge Merge…" at bounding box center [354, 170] width 531 height 296
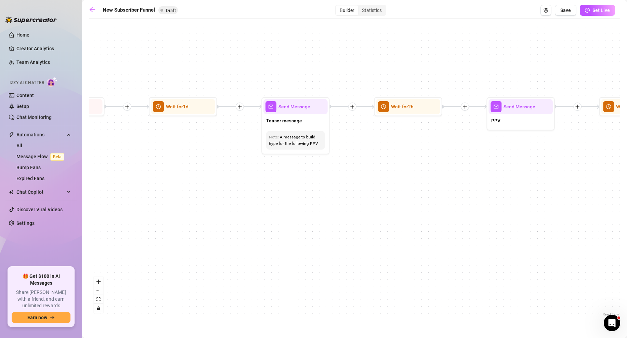
drag, startPoint x: 490, startPoint y: 211, endPoint x: 296, endPoint y: 213, distance: 194.3
click at [296, 213] on div "If True If False If True If False If True If False If True If False Merge Merge…" at bounding box center [354, 170] width 531 height 296
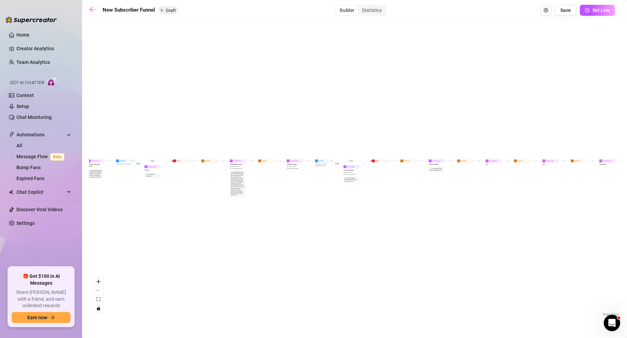
drag, startPoint x: 530, startPoint y: 197, endPoint x: 552, endPoint y: 190, distance: 22.3
click at [552, 190] on div "If True If False If True If False If True If False If True If False Merge Merge…" at bounding box center [354, 170] width 531 height 296
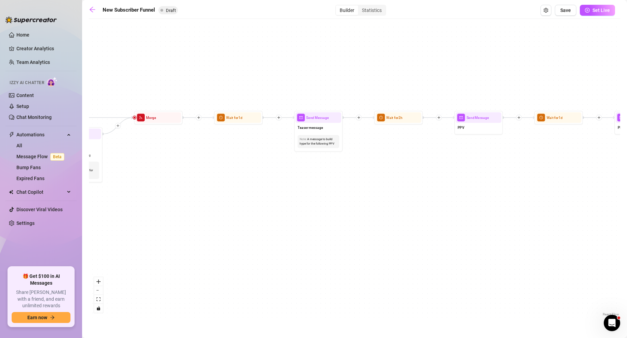
drag, startPoint x: 488, startPoint y: 178, endPoint x: 341, endPoint y: 189, distance: 147.5
click at [341, 189] on div "If True If False If True If False If True If False If True If False Merge Merge…" at bounding box center [354, 170] width 531 height 296
